Goal: Transaction & Acquisition: Purchase product/service

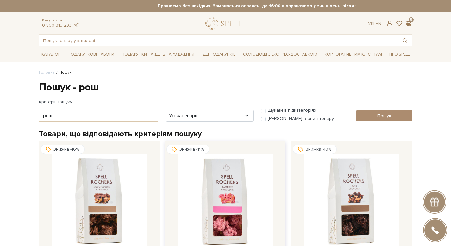
scroll to position [193, 0]
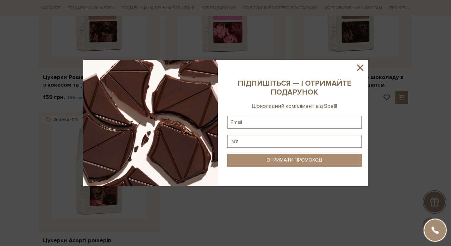
click at [359, 68] on icon at bounding box center [359, 67] width 11 height 11
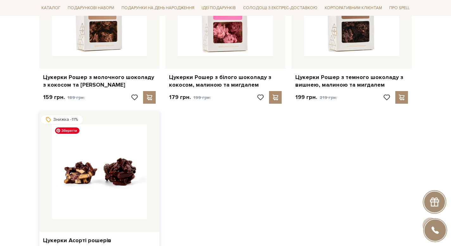
click at [127, 151] on img at bounding box center [99, 171] width 95 height 95
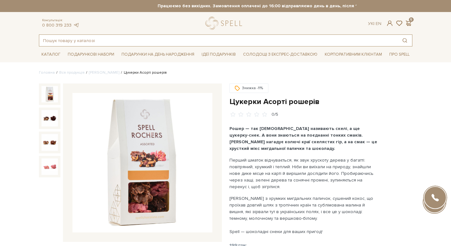
click at [133, 39] on input "text" at bounding box center [218, 40] width 358 height 11
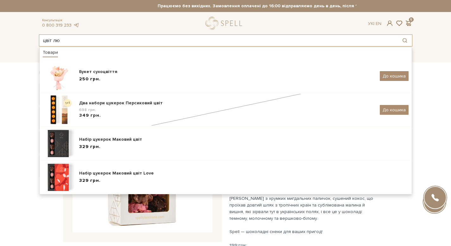
type input "цвіт люб"
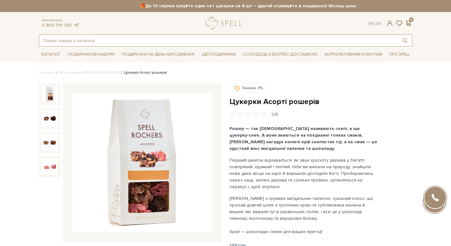
click at [128, 43] on input "text" at bounding box center [218, 40] width 358 height 11
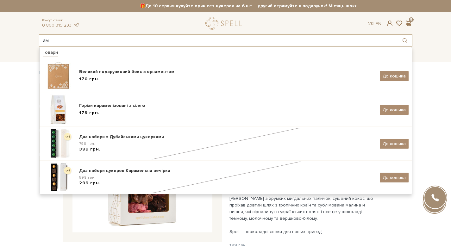
drag, startPoint x: 175, startPoint y: 45, endPoint x: 0, endPoint y: 28, distance: 176.0
click at [0, 28] on header "🎁До 10 серпня купуйте один сет цукерок на 6 шт – другий отримуйте в подарунок! …" at bounding box center [225, 23] width 451 height 46
type input "о"
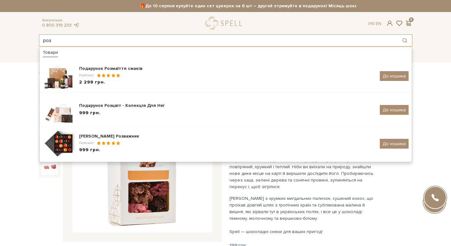
click at [130, 40] on input "роз" at bounding box center [218, 40] width 358 height 11
drag, startPoint x: 130, startPoint y: 41, endPoint x: 0, endPoint y: 28, distance: 130.6
click at [0, 28] on header "🎁До 10 серпня купуйте один сет цукерок на 6 шт – другий отримуйте в подарунок! …" at bounding box center [225, 23] width 451 height 46
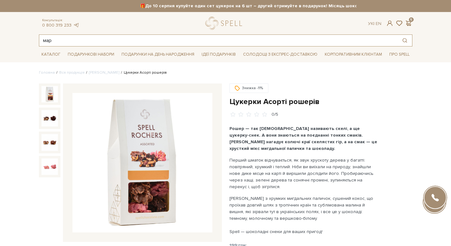
click at [130, 45] on input "мар" at bounding box center [218, 40] width 358 height 11
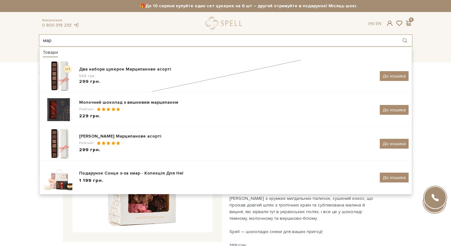
drag, startPoint x: 128, startPoint y: 43, endPoint x: 0, endPoint y: 26, distance: 129.5
click at [0, 26] on header "🎁До 10 серпня купуйте один сет цукерок на 6 шт – другий отримуйте в подарунок! …" at bounding box center [225, 23] width 451 height 46
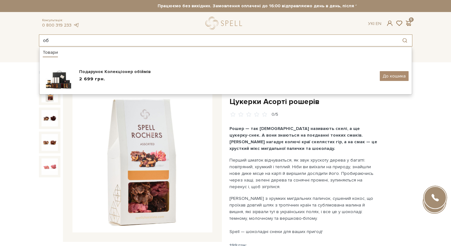
type input "о"
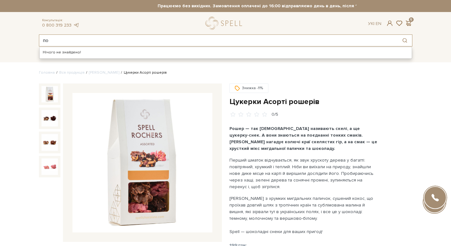
type input "п"
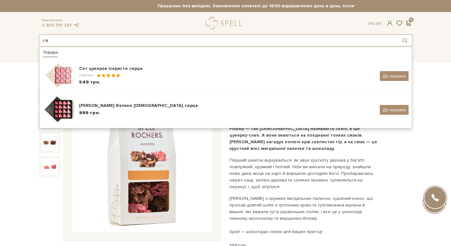
type input "с"
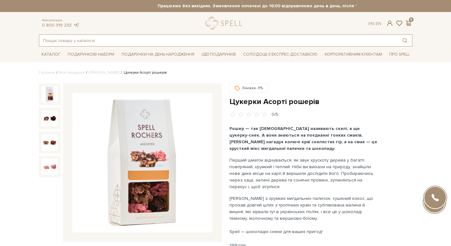
type input "т"
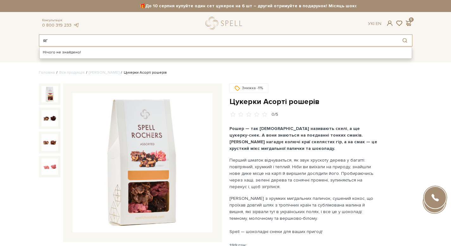
type input "я"
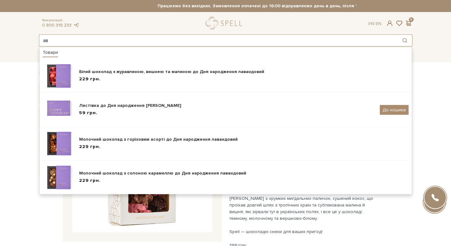
type input "а"
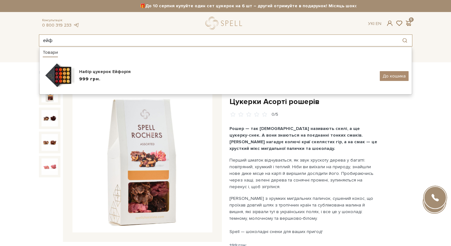
type input "ейф"
click at [225, 25] on link "logo" at bounding box center [225, 23] width 40 height 13
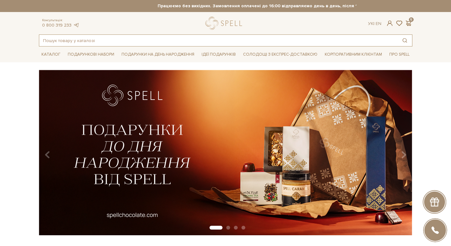
click at [132, 41] on input "text" at bounding box center [218, 40] width 358 height 11
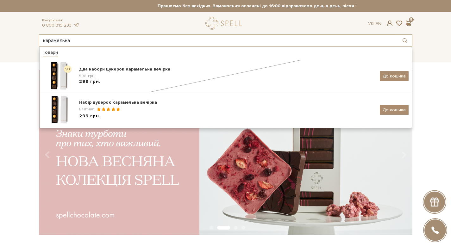
click at [177, 41] on input "карамельна" at bounding box center [218, 40] width 358 height 11
drag, startPoint x: 177, startPoint y: 41, endPoint x: 0, endPoint y: 34, distance: 176.9
click at [0, 34] on header "🎁До 10 серпня купуйте один сет цукерок на 6 шт – другий отримуйте в подарунок! …" at bounding box center [225, 23] width 451 height 46
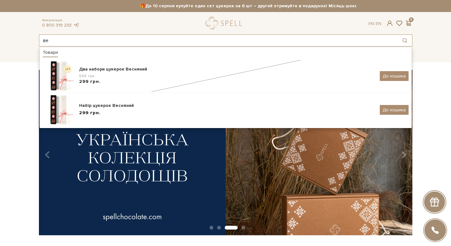
type input "в"
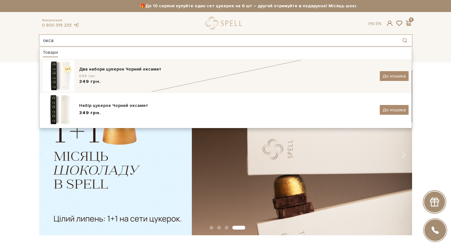
type input "окса"
click at [145, 64] on div "Два набори цукерок Чорний оксамит 698 грн. 349 грн. До кошика" at bounding box center [226, 76] width 366 height 32
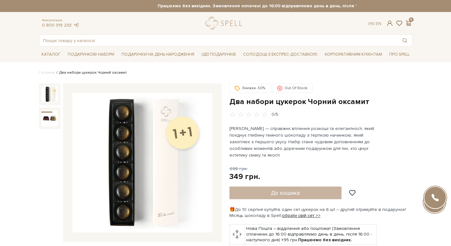
click at [315, 191] on div "До кошика" at bounding box center [295, 193] width 133 height 13
click at [283, 192] on div "До кошика" at bounding box center [295, 193] width 133 height 13
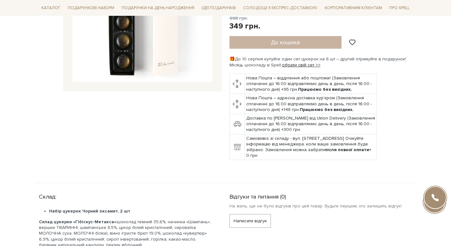
scroll to position [65, 0]
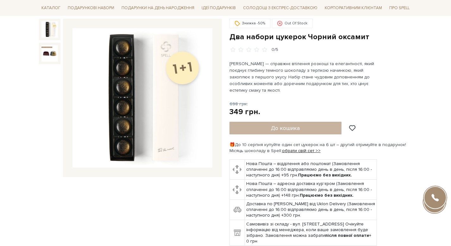
click at [289, 126] on div "До кошика" at bounding box center [295, 128] width 133 height 13
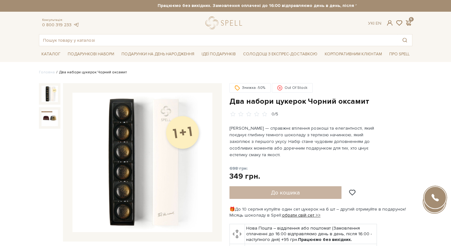
scroll to position [0, 0]
click at [288, 192] on div "До кошика" at bounding box center [295, 193] width 133 height 13
click at [288, 191] on div "До кошика" at bounding box center [295, 193] width 133 height 13
click at [288, 189] on div "До кошика" at bounding box center [295, 193] width 133 height 13
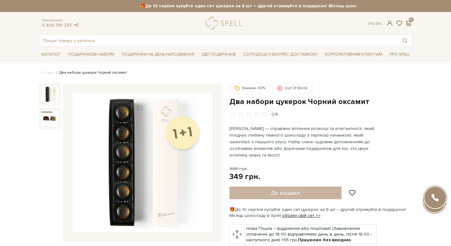
click at [287, 190] on div "До кошика" at bounding box center [295, 193] width 133 height 13
click at [284, 89] on div "Out Of Stock" at bounding box center [292, 87] width 41 height 9
click at [283, 88] on div "Out Of Stock" at bounding box center [292, 87] width 41 height 9
click at [266, 194] on div "До кошика" at bounding box center [295, 193] width 133 height 13
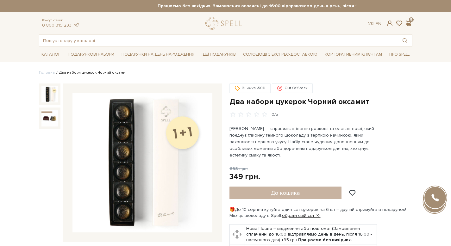
click at [265, 194] on div "До кошика" at bounding box center [295, 193] width 133 height 13
click at [263, 194] on div "До кошика" at bounding box center [295, 193] width 133 height 13
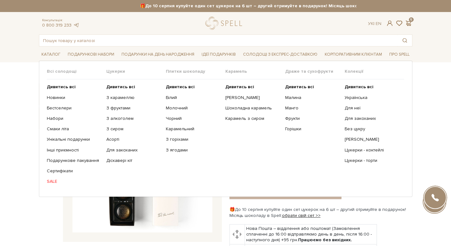
click at [55, 179] on link "SALE" at bounding box center [74, 182] width 55 height 6
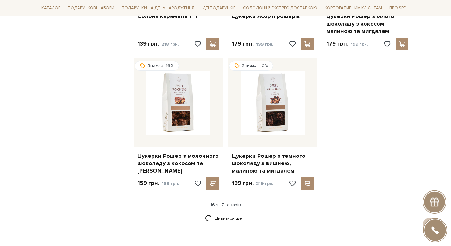
scroll to position [755, 0]
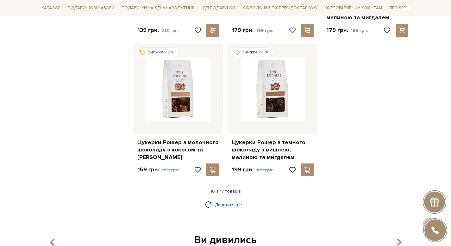
click at [217, 200] on link "Дивитися ще" at bounding box center [225, 204] width 41 height 11
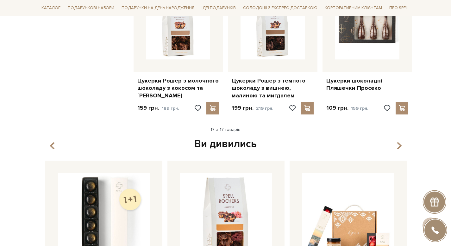
scroll to position [808, 0]
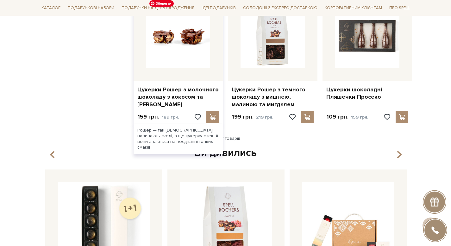
click at [201, 58] on img at bounding box center [178, 36] width 64 height 64
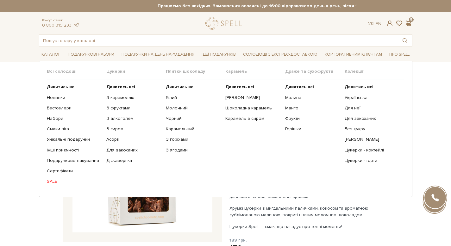
click at [53, 182] on link "SALE" at bounding box center [74, 182] width 55 height 6
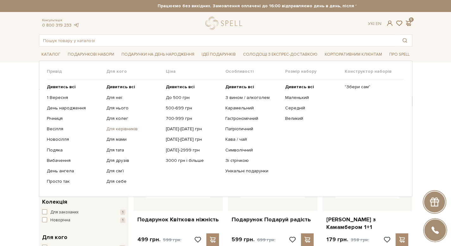
click at [119, 130] on link "Для керівників" at bounding box center [133, 129] width 55 height 6
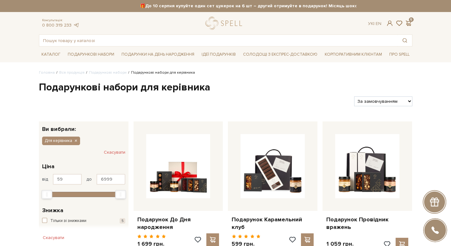
scroll to position [1, 0]
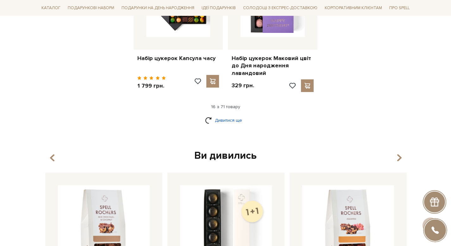
scroll to position [808, 0]
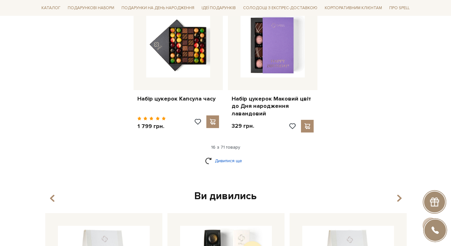
click at [230, 155] on link "Дивитися ще" at bounding box center [225, 160] width 41 height 11
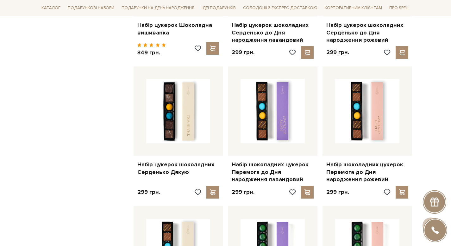
scroll to position [1435, 0]
